Goal: Information Seeking & Learning: Learn about a topic

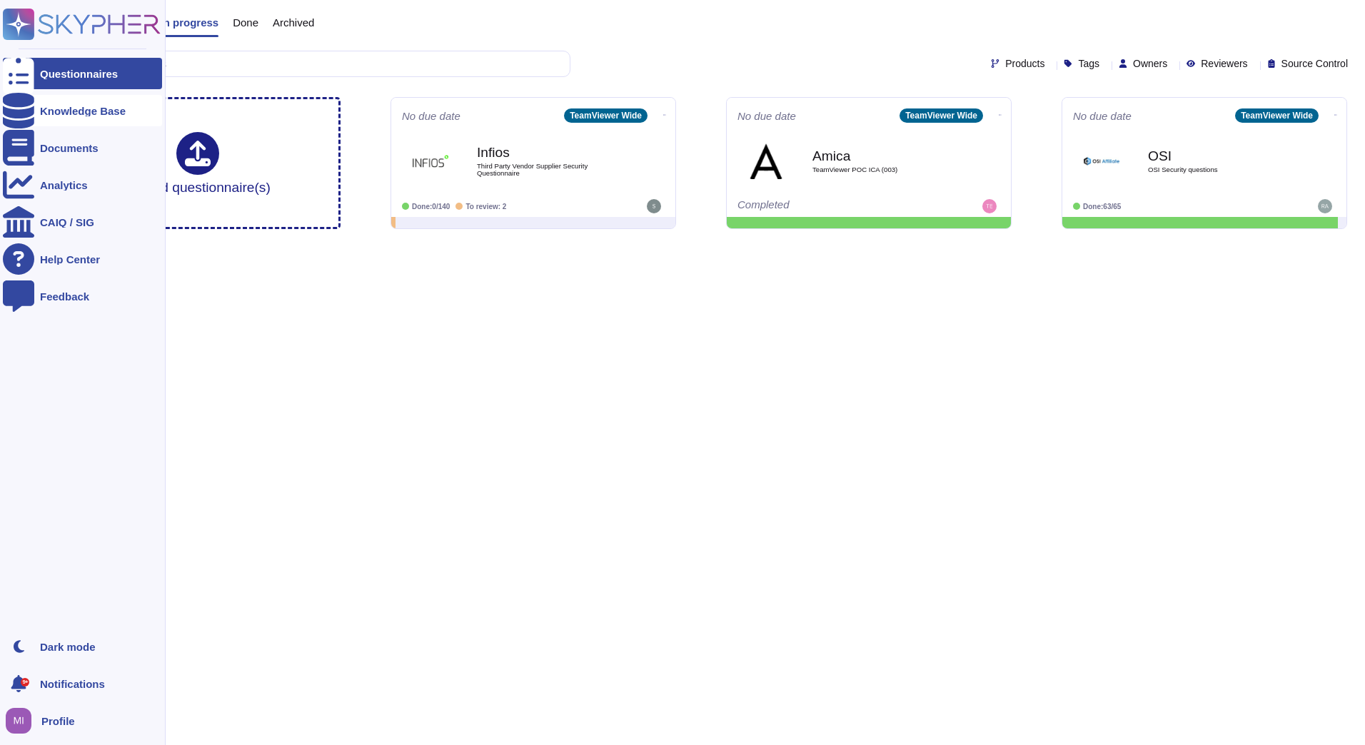
click at [10, 111] on div at bounding box center [18, 110] width 31 height 31
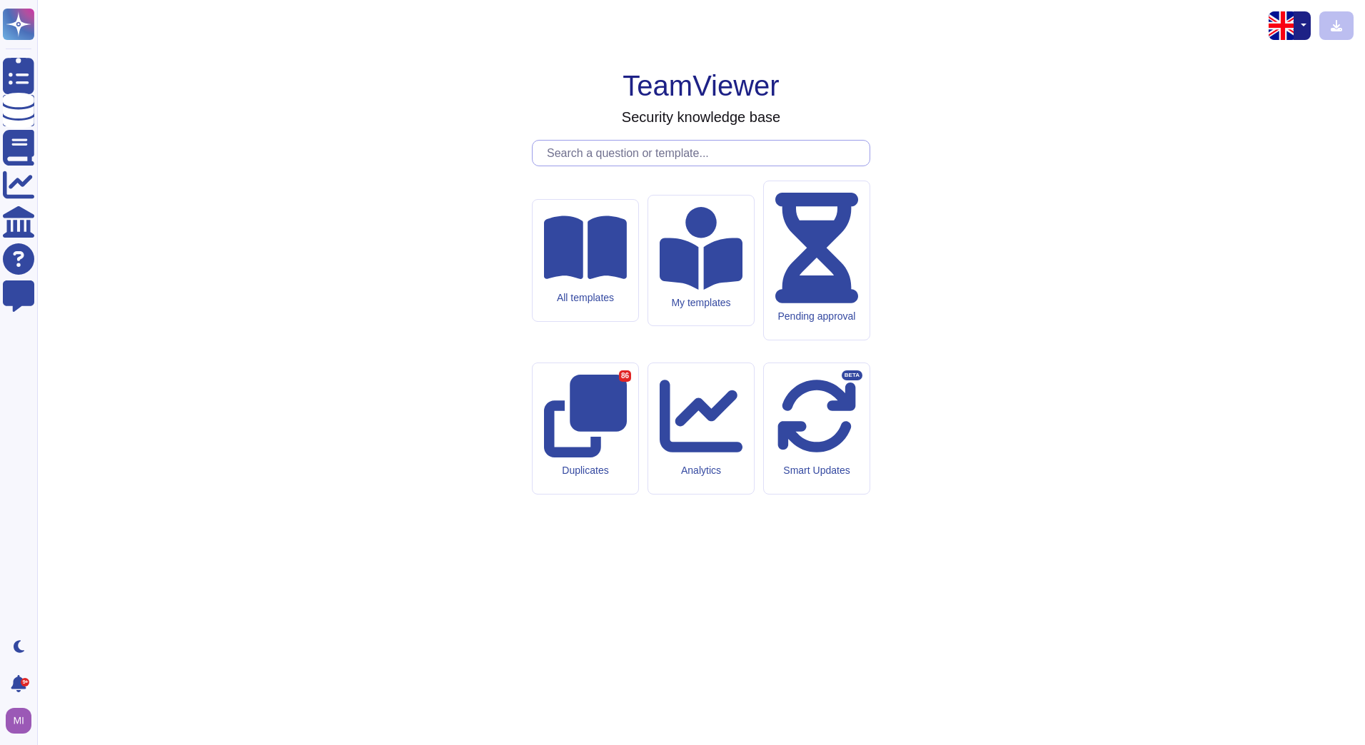
click at [595, 166] on input "text" at bounding box center [705, 153] width 330 height 25
